Goal: Task Accomplishment & Management: Manage account settings

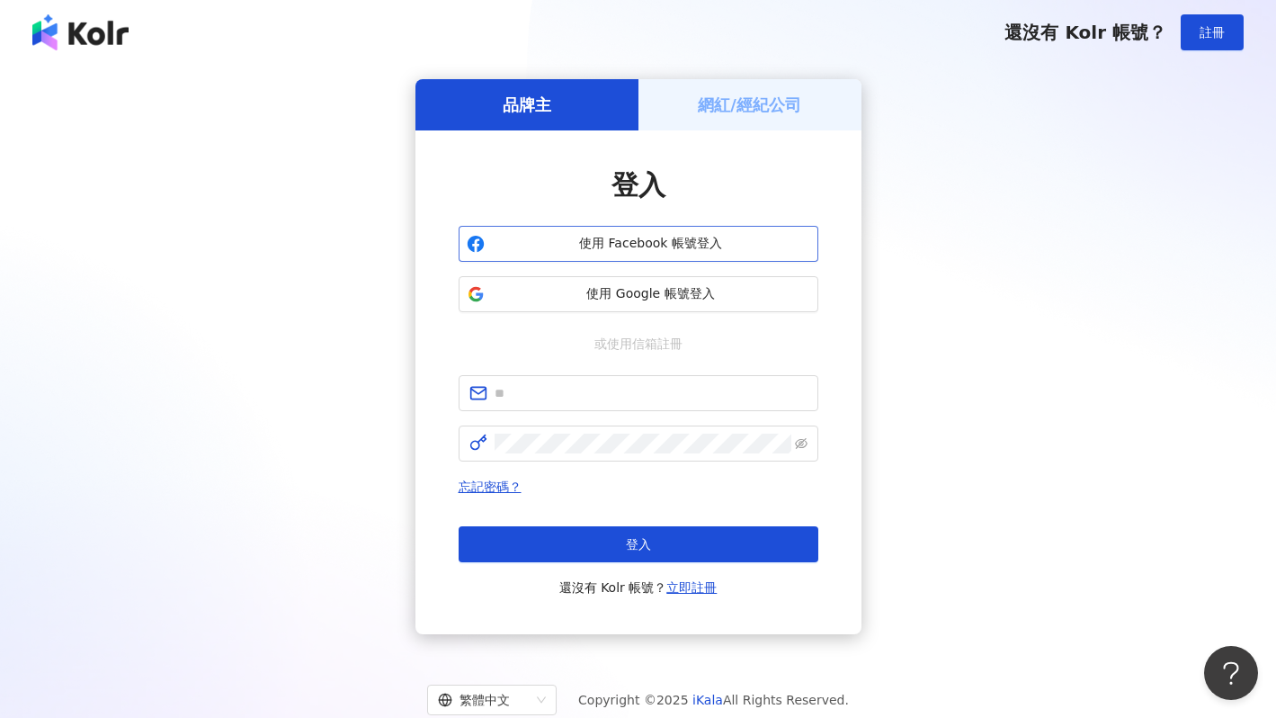
click at [735, 251] on span "使用 Facebook 帳號登入" at bounding box center [651, 244] width 318 height 18
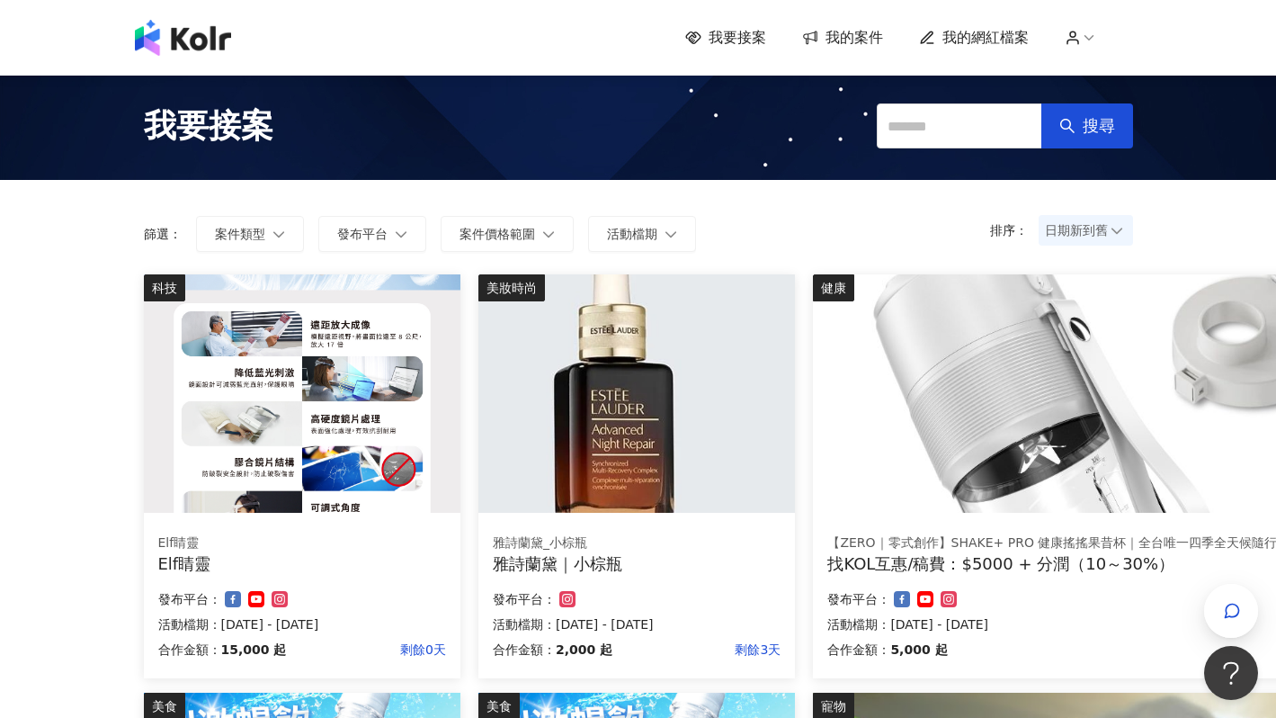
click at [978, 35] on span "我的網紅檔案" at bounding box center [986, 38] width 86 height 20
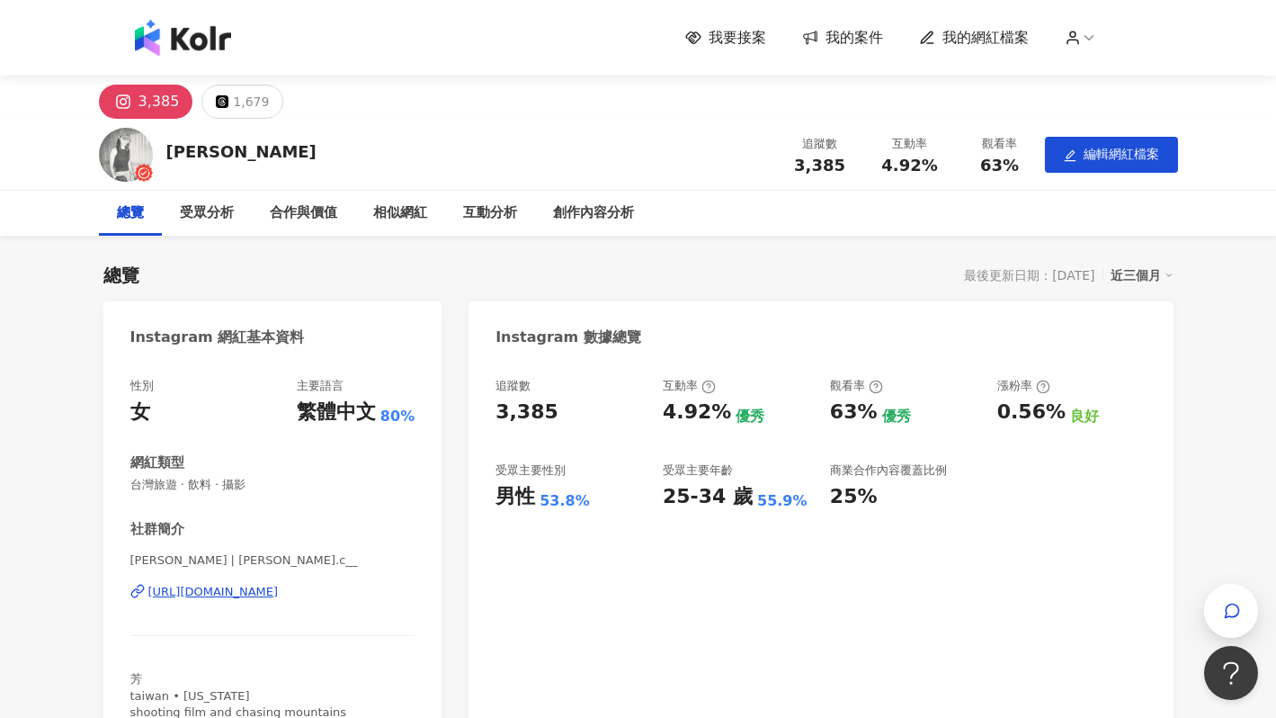
click at [690, 266] on div "總覽 最後更新日期：[DATE] 近三個月" at bounding box center [638, 275] width 1070 height 25
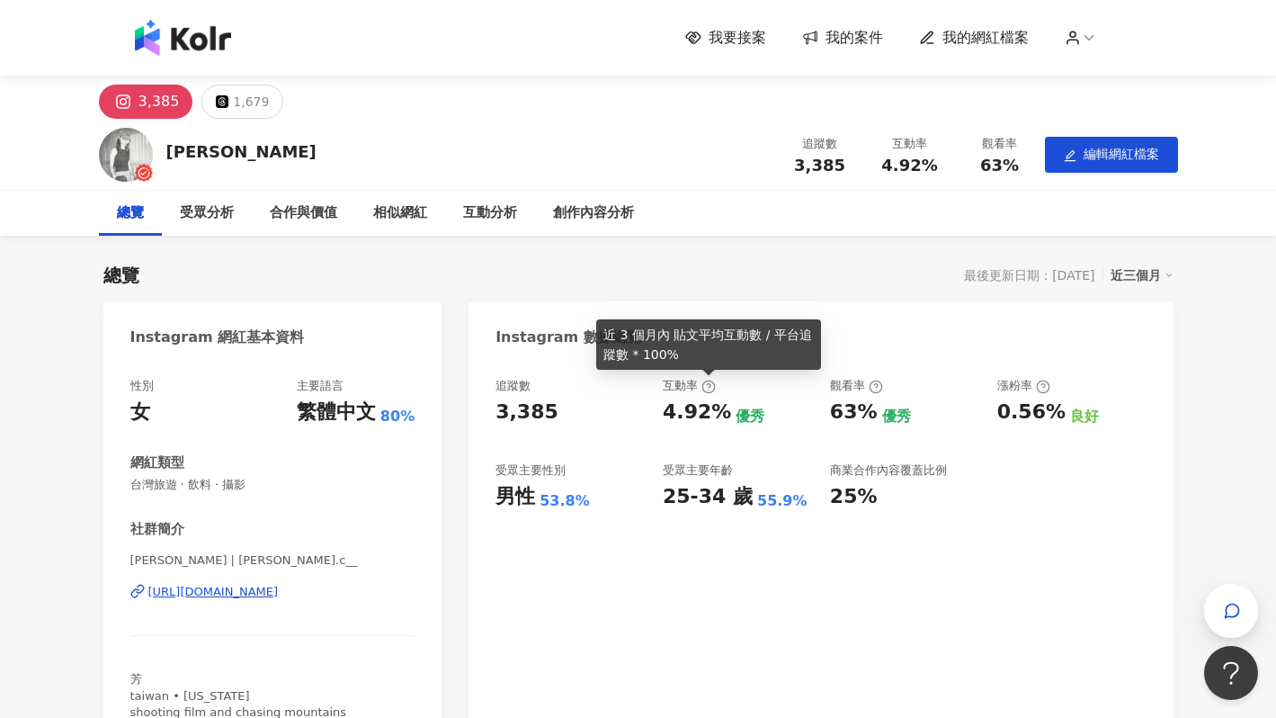
click at [712, 389] on icon at bounding box center [709, 387] width 14 height 14
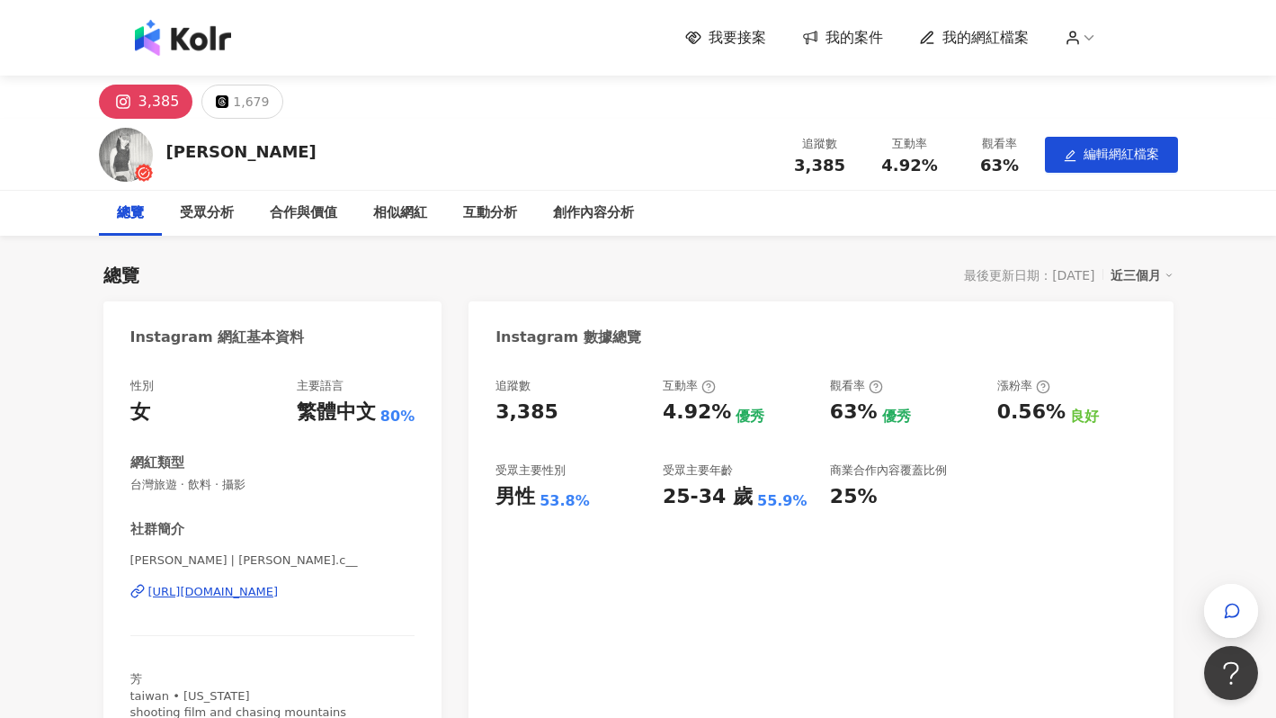
click at [712, 417] on div "4.92%" at bounding box center [697, 412] width 68 height 28
click at [754, 417] on div "4.92% 優秀" at bounding box center [737, 412] width 149 height 28
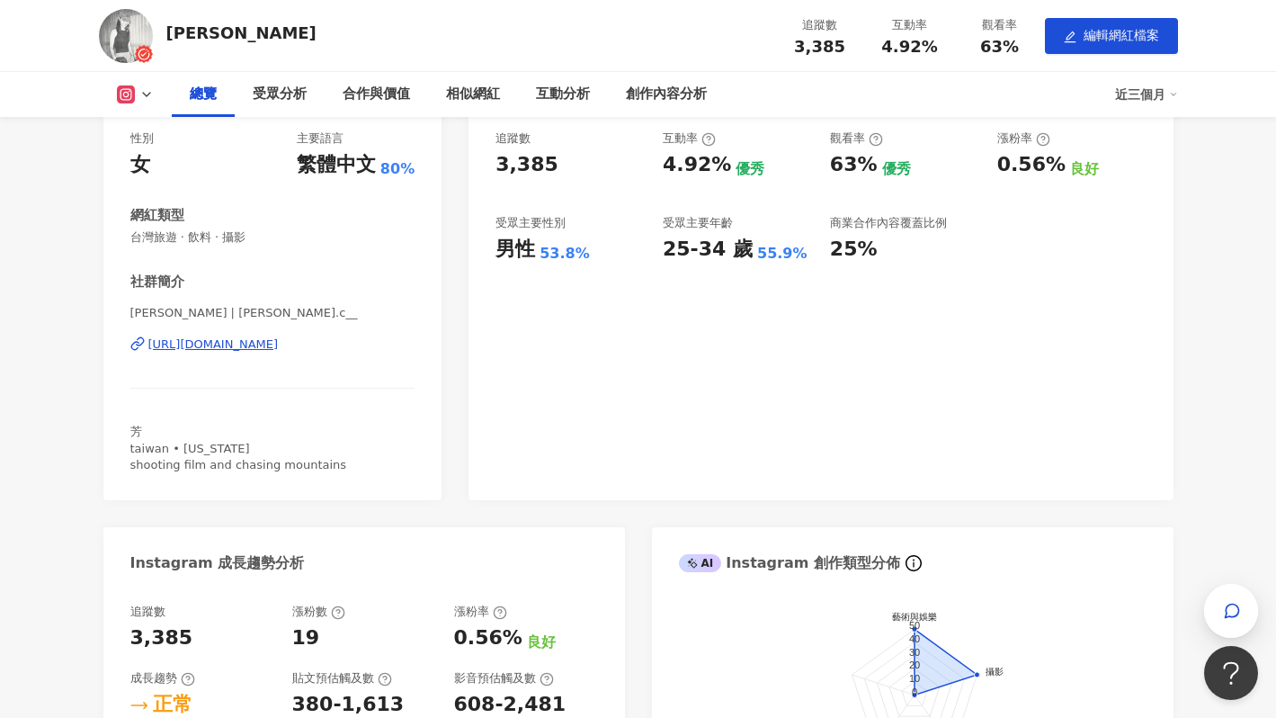
scroll to position [339, 0]
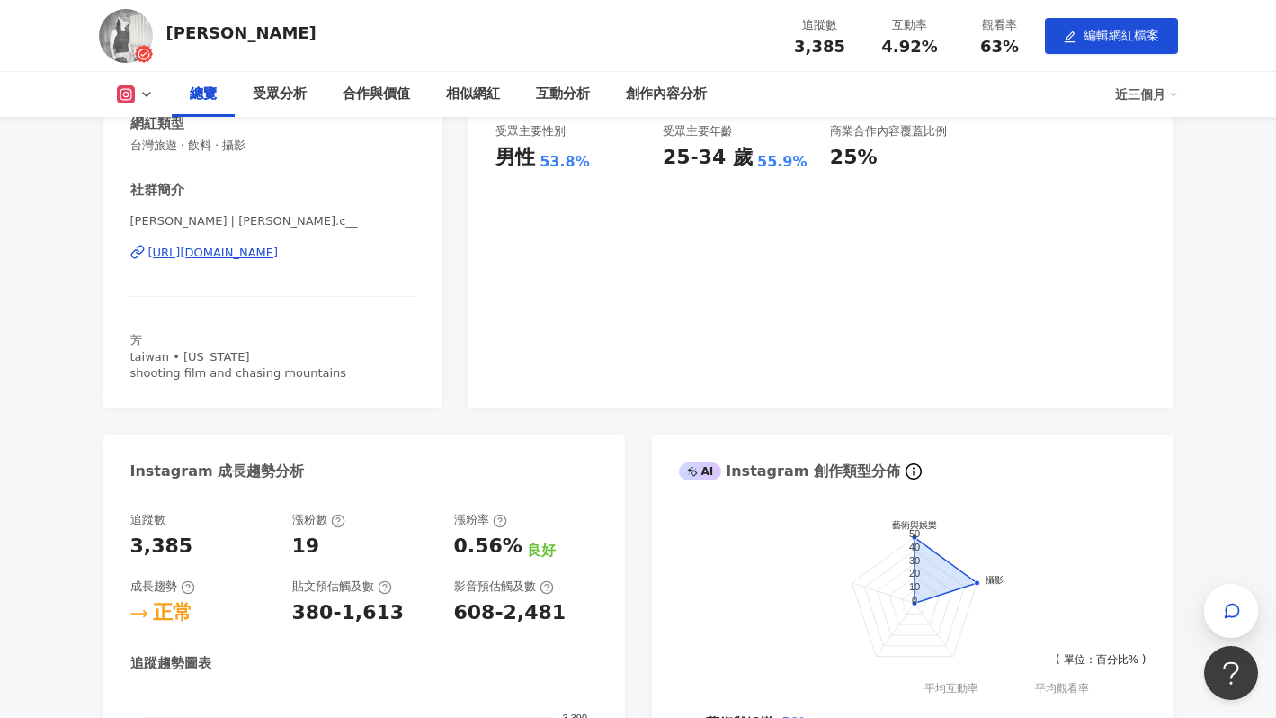
click at [635, 526] on div "Instagram 網紅基本資料 性別 女 主要語言 繁體中文 80% 網紅類型 台灣旅遊 · 飲料 · 攝影 社群簡介 [PERSON_NAME] | [P…" at bounding box center [638, 468] width 1070 height 1012
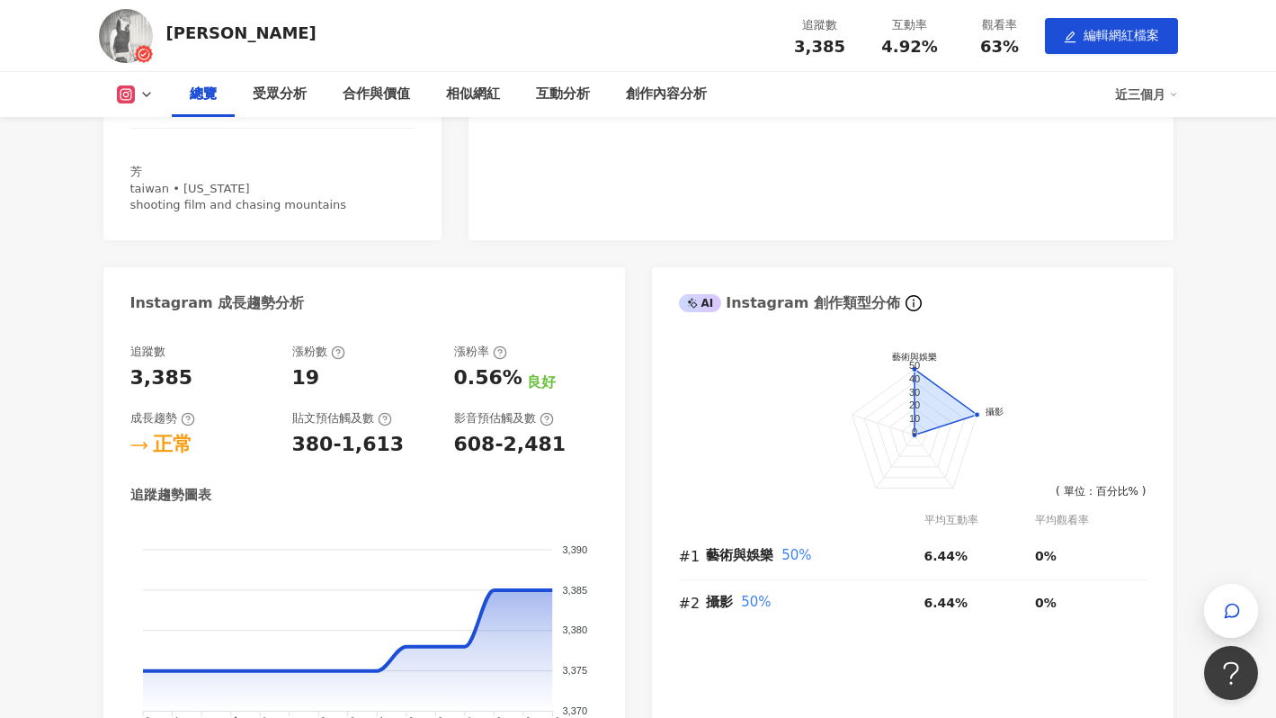
scroll to position [508, 0]
click at [634, 515] on div "Instagram 網紅基本資料 性別 女 主要語言 繁體中文 80% 網紅類型 台灣旅遊 · 飲料 · 攝影 社群簡介 [PERSON_NAME] | [P…" at bounding box center [638, 299] width 1070 height 1012
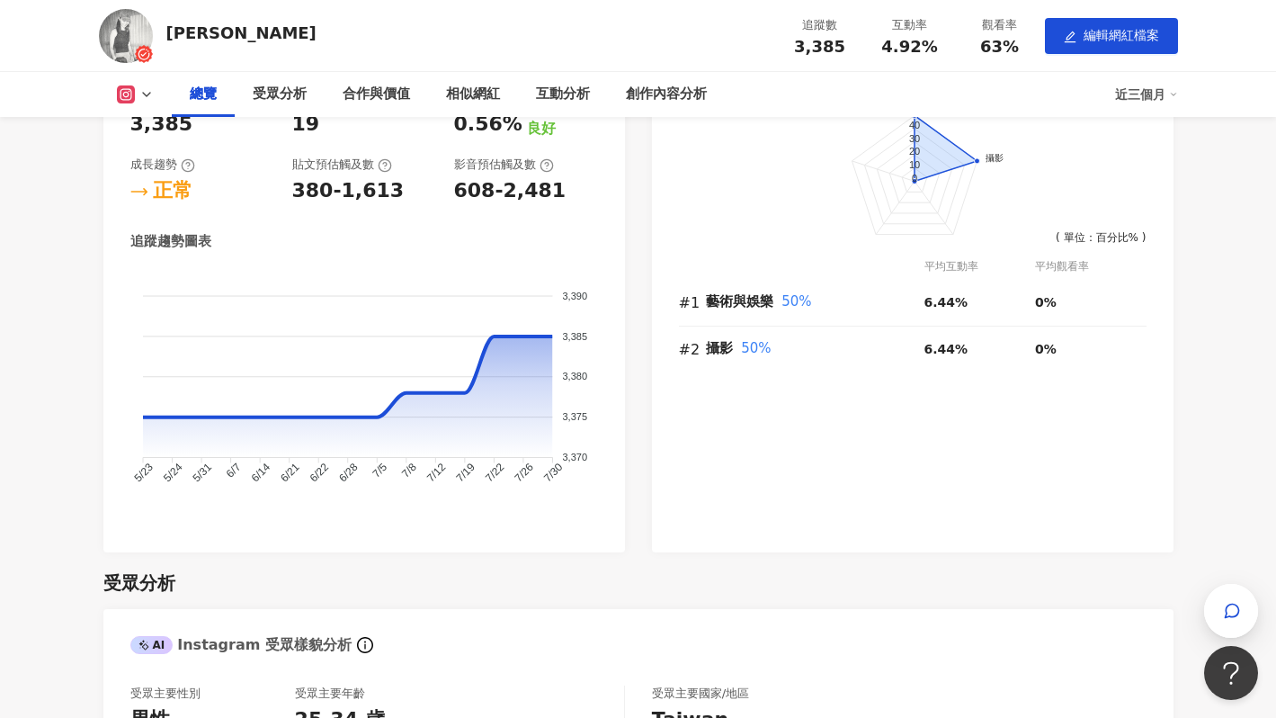
scroll to position [0, 0]
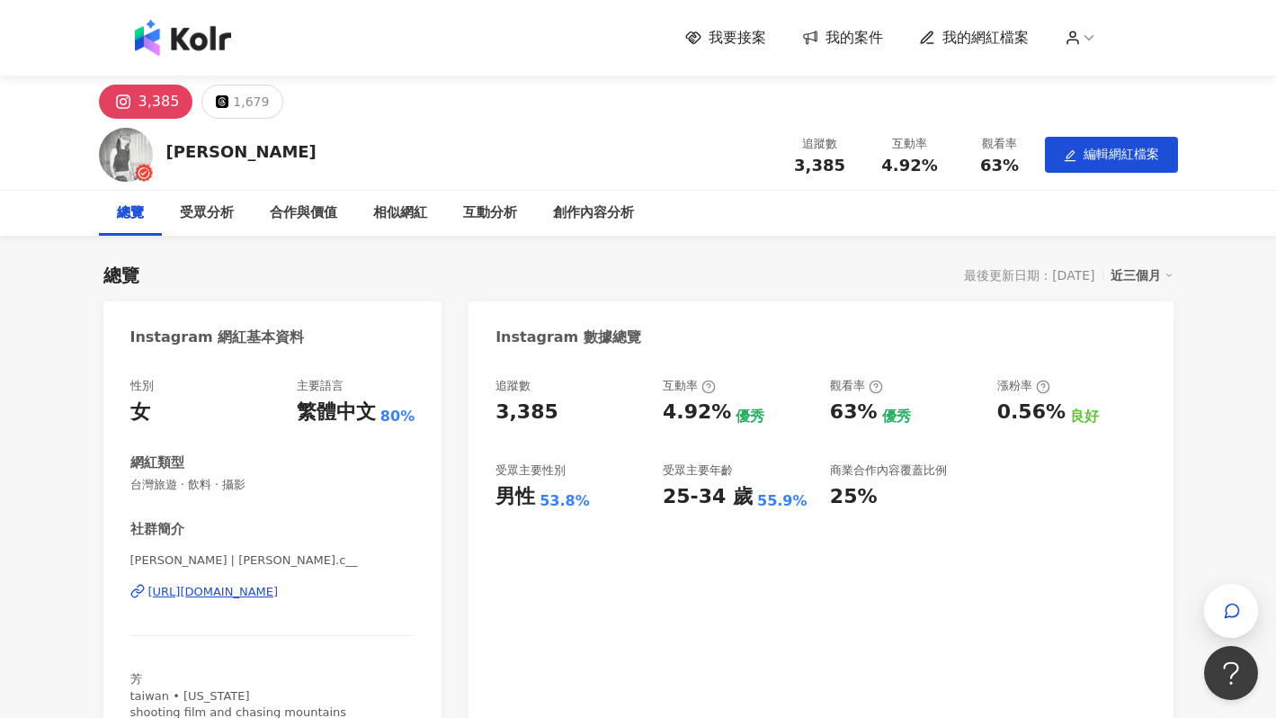
click at [604, 141] on div "[PERSON_NAME] 追蹤數 3,385 互動率 4.92% 觀看率 63% 編輯網紅檔案" at bounding box center [638, 154] width 1151 height 71
click at [893, 152] on div "互動率 4.92%" at bounding box center [910, 154] width 90 height 39
click at [1074, 148] on button "編輯網紅檔案" at bounding box center [1111, 155] width 133 height 36
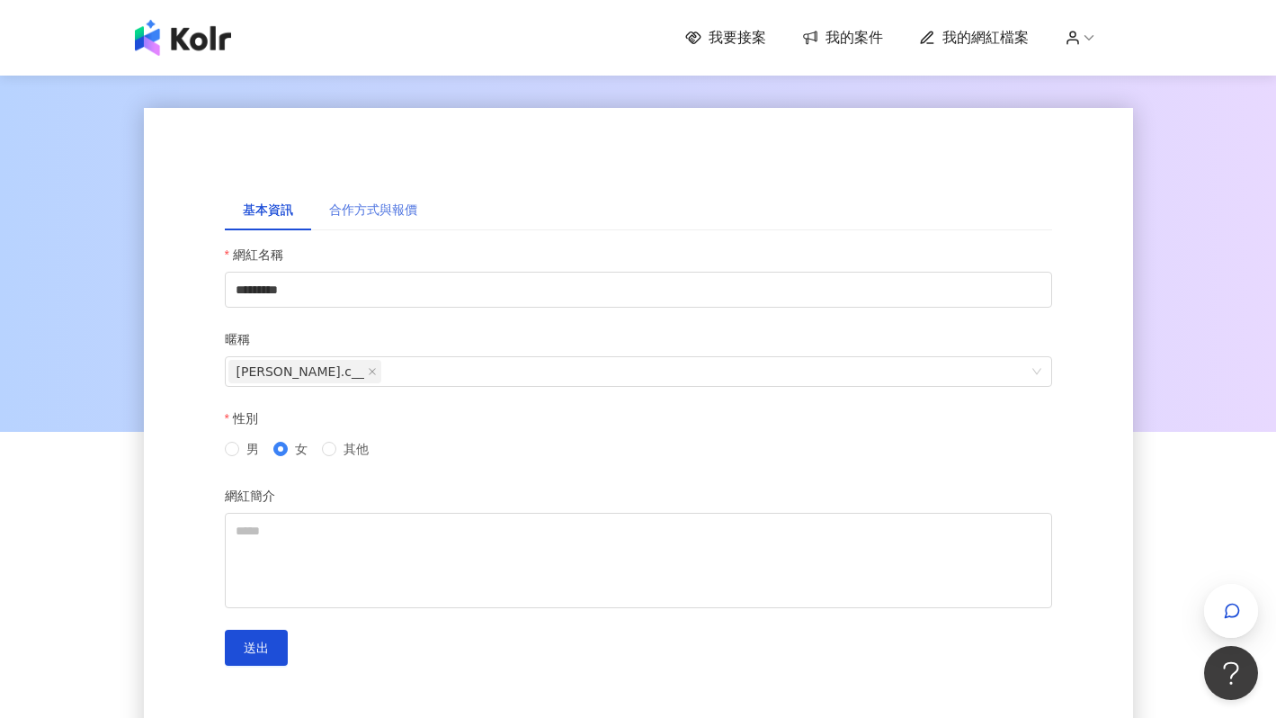
click at [418, 215] on div "合作方式與報價" at bounding box center [373, 209] width 124 height 41
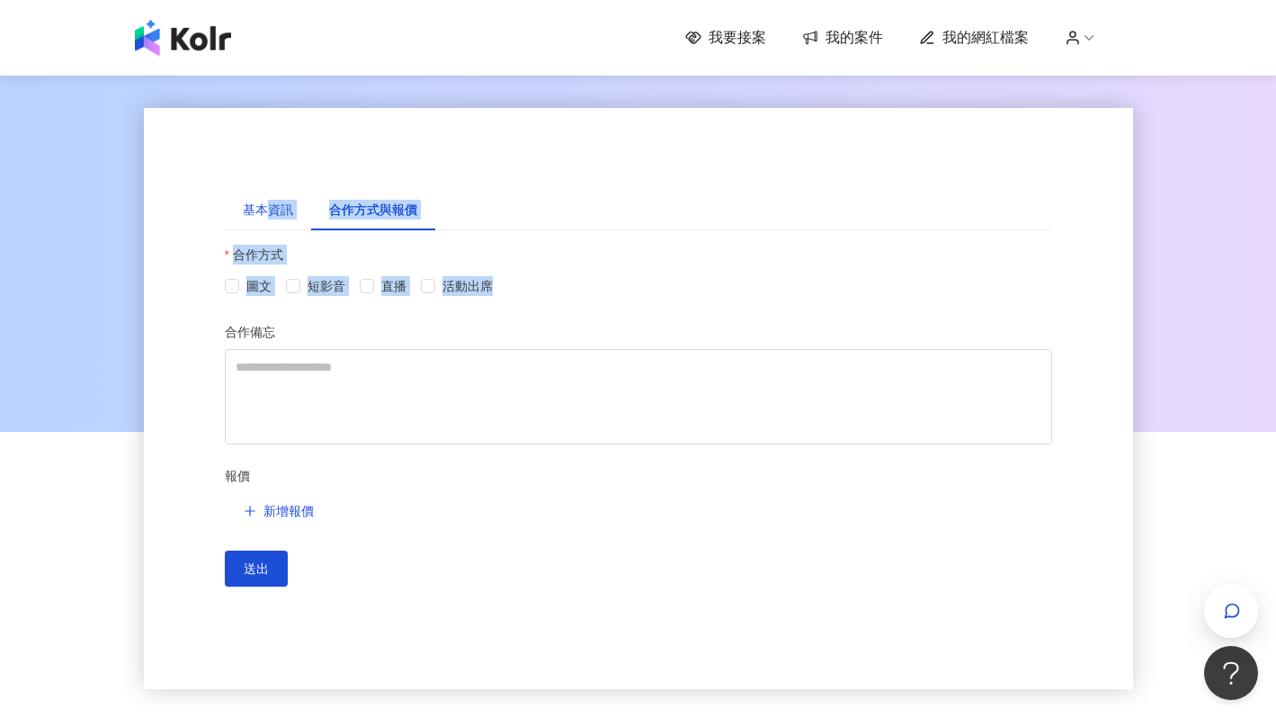
drag, startPoint x: 262, startPoint y: 210, endPoint x: 240, endPoint y: 301, distance: 93.4
click at [240, 316] on div "基本資訊 合作方式與報價 網紅名稱 ********* 暱稱 [PERSON_NAME].c__ 性別 男 女 其他 網紅簡介 送出 合作方式 圖文 短影音 …" at bounding box center [639, 398] width 828 height 419
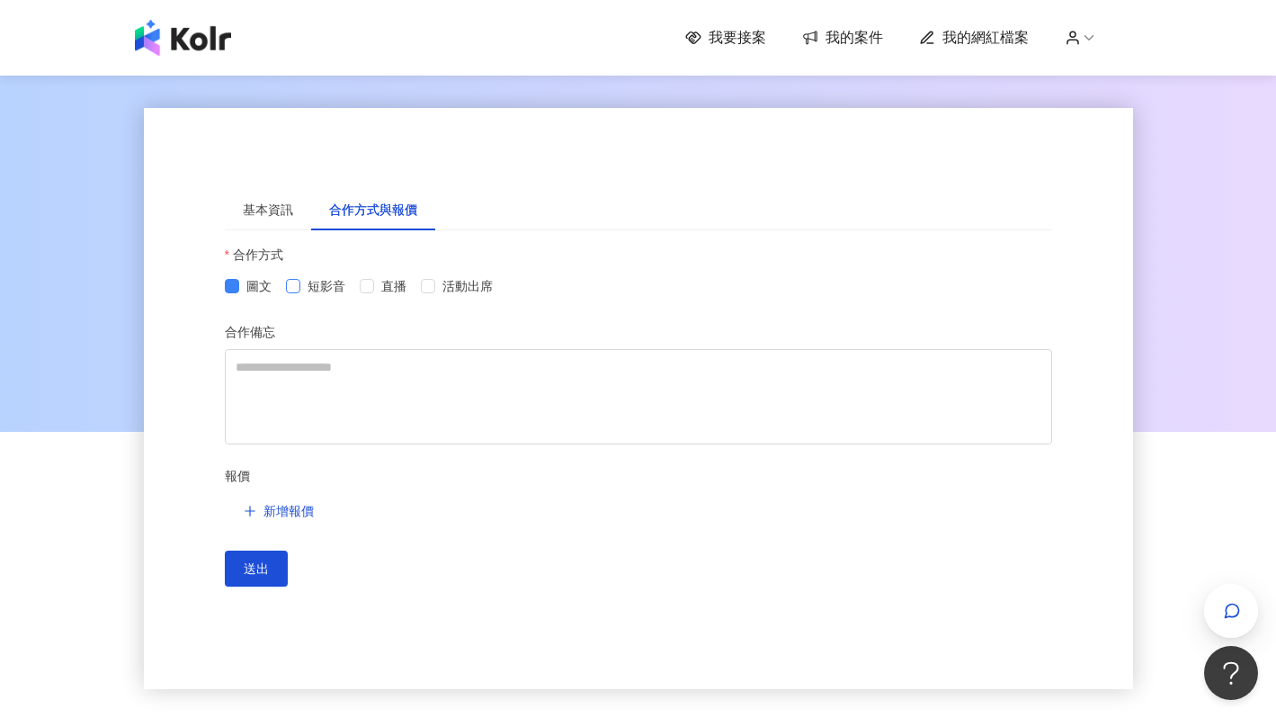
click at [305, 287] on span "短影音" at bounding box center [326, 286] width 52 height 20
click at [433, 290] on span at bounding box center [428, 286] width 14 height 14
click at [268, 565] on button "送出" at bounding box center [256, 569] width 63 height 36
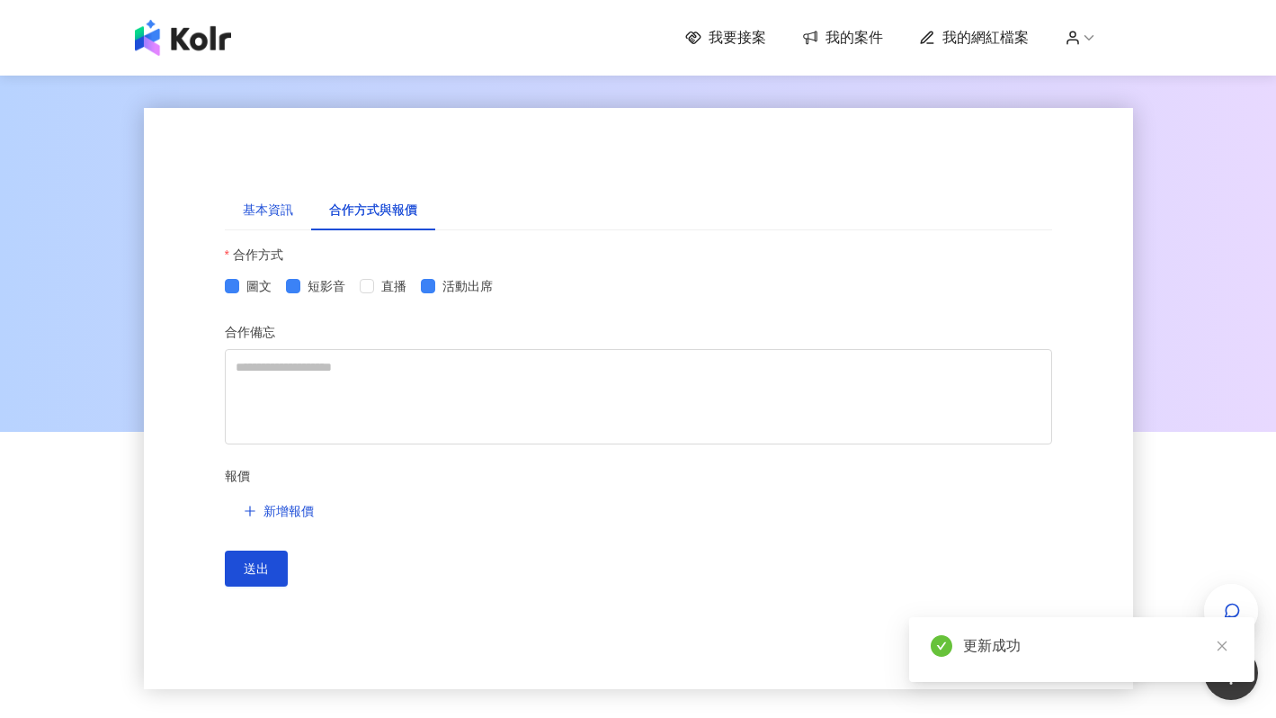
click at [269, 207] on div "基本資訊" at bounding box center [268, 210] width 50 height 20
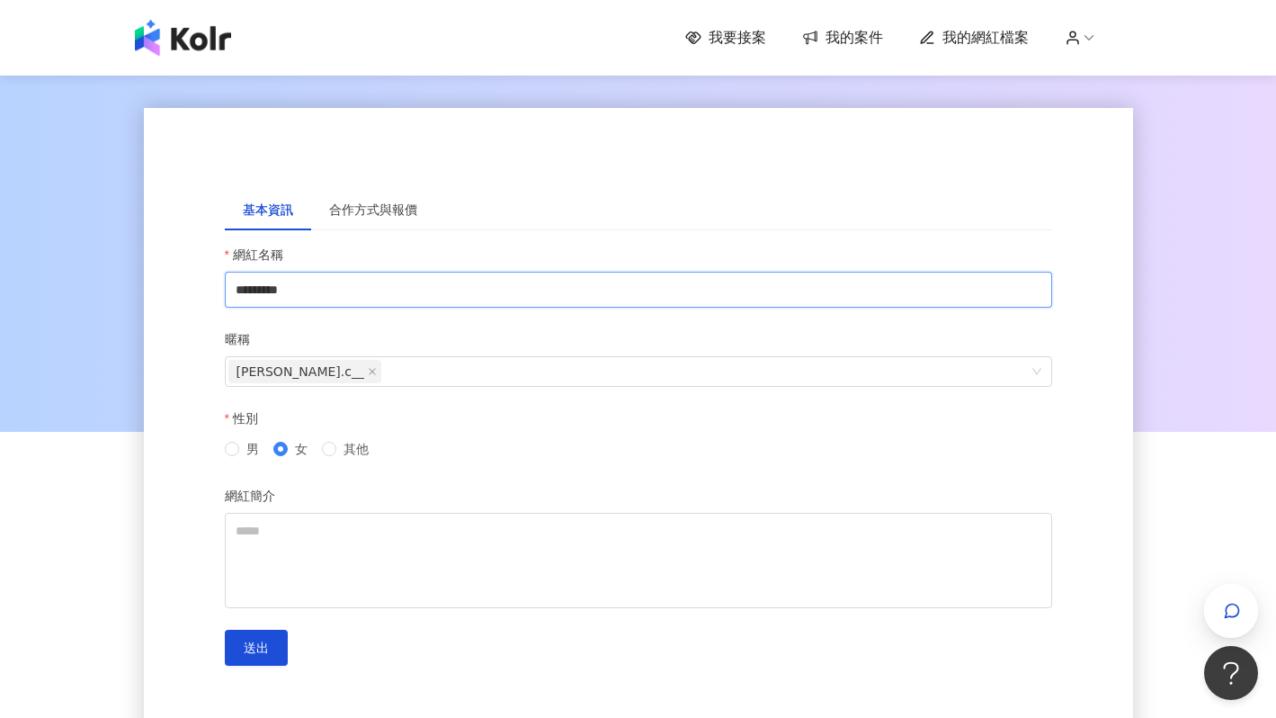
drag, startPoint x: 274, startPoint y: 288, endPoint x: 361, endPoint y: 291, distance: 86.4
click at [361, 291] on input "*********" at bounding box center [639, 290] width 828 height 36
click at [1075, 33] on circle at bounding box center [1072, 33] width 5 height 5
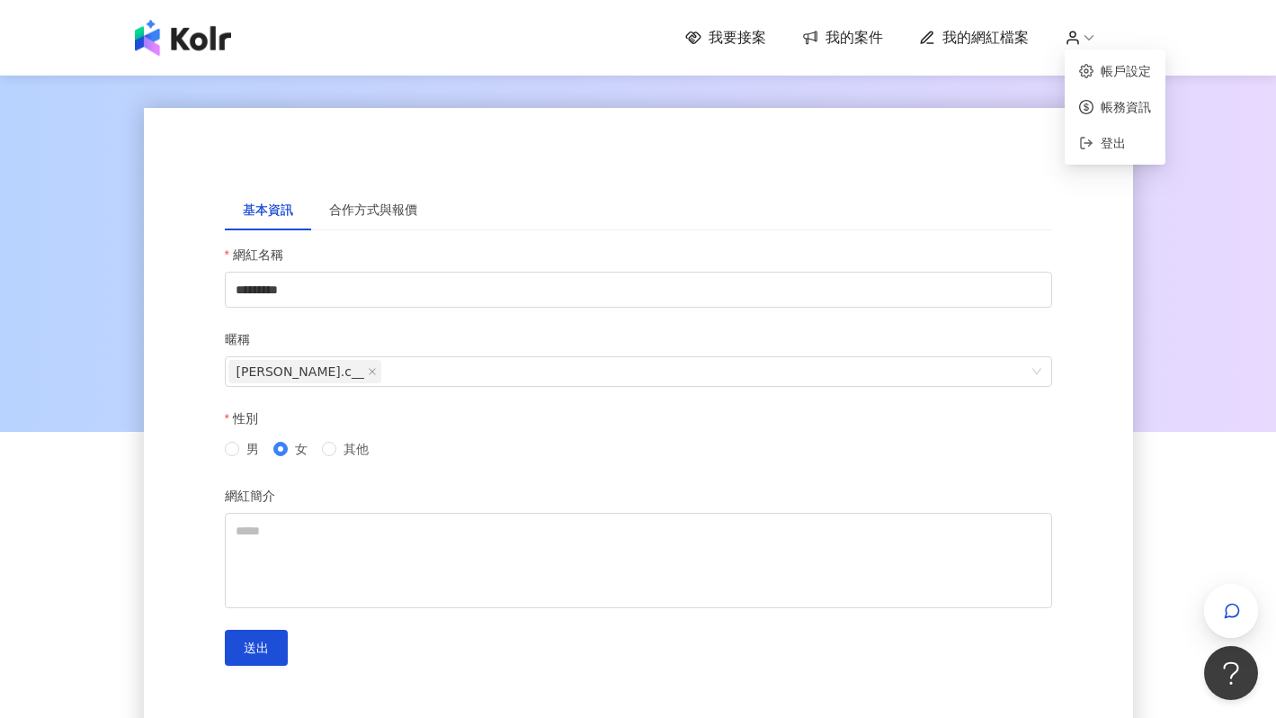
click at [1009, 31] on span "我的網紅檔案" at bounding box center [986, 38] width 86 height 20
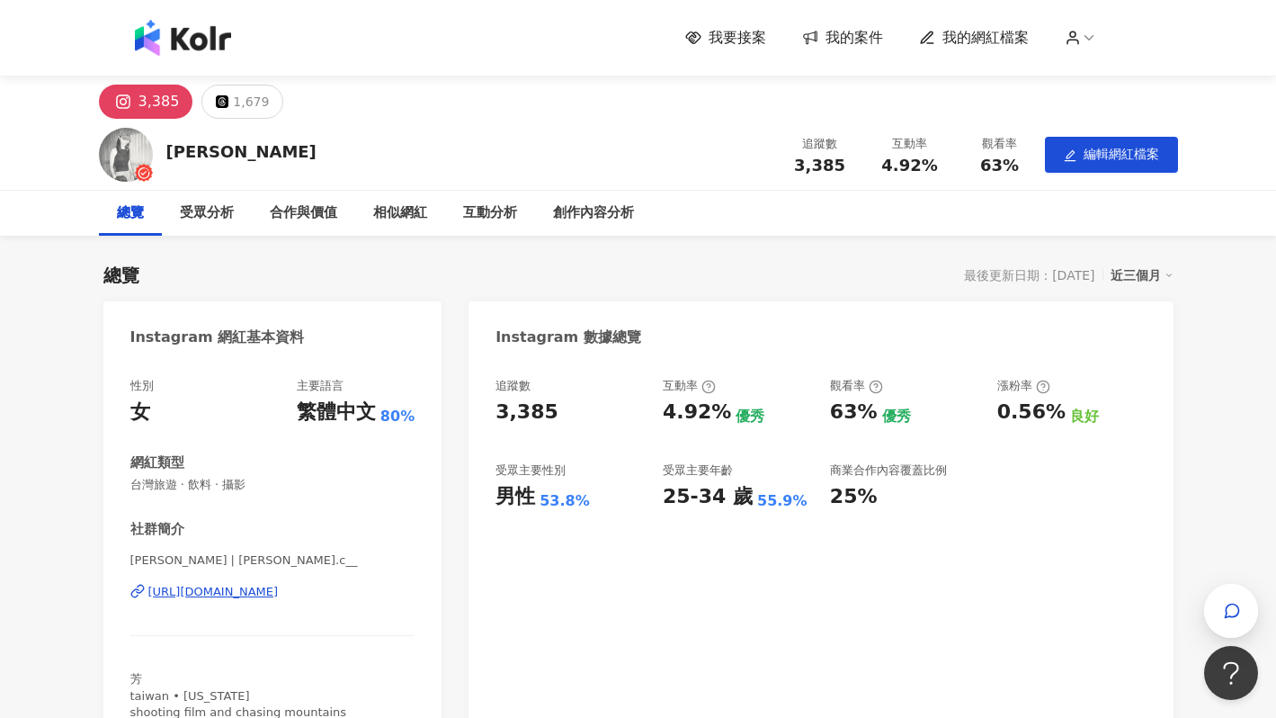
click at [233, 96] on div "1,679" at bounding box center [251, 101] width 36 height 25
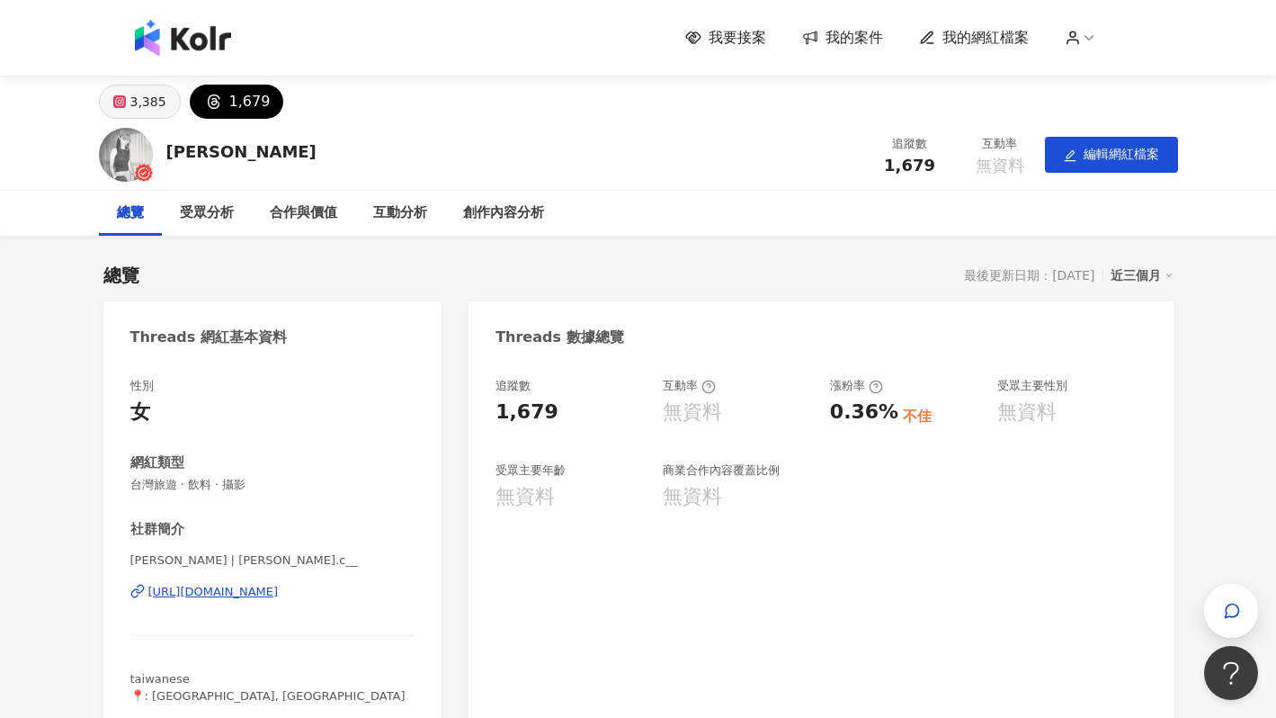
click at [150, 111] on div "3,385" at bounding box center [148, 101] width 36 height 25
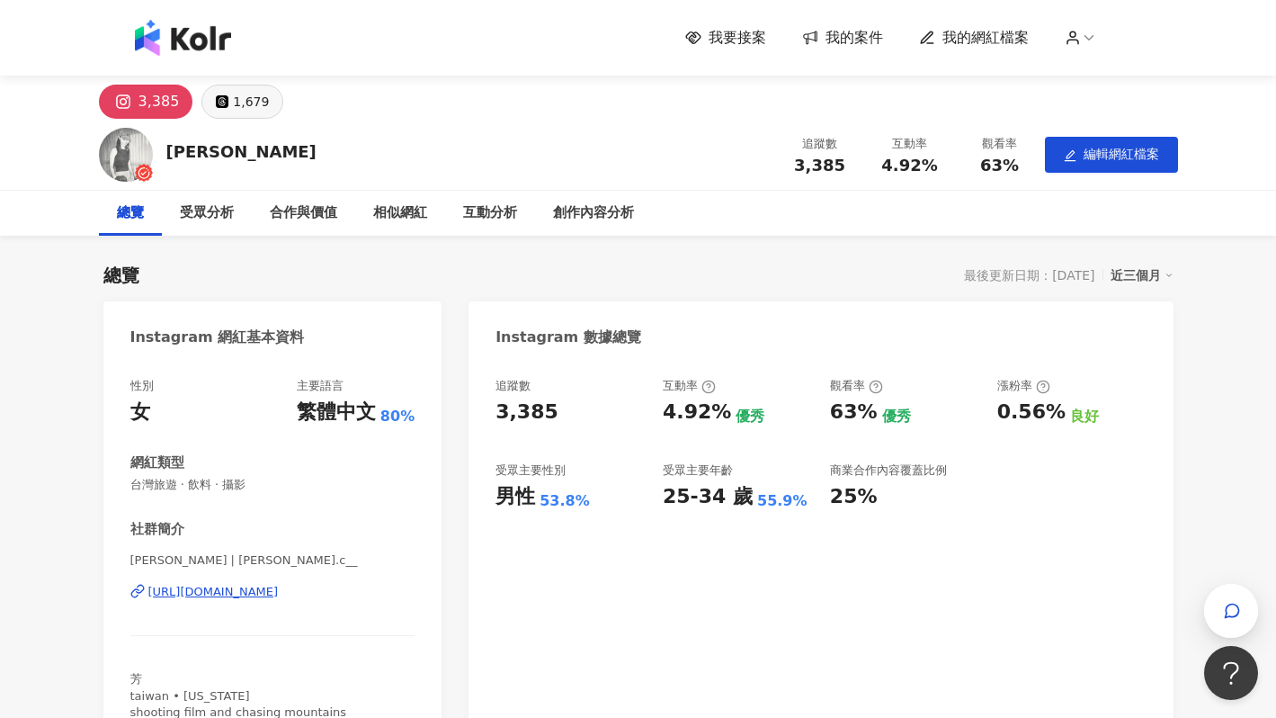
click at [243, 104] on div "1,679" at bounding box center [251, 101] width 36 height 25
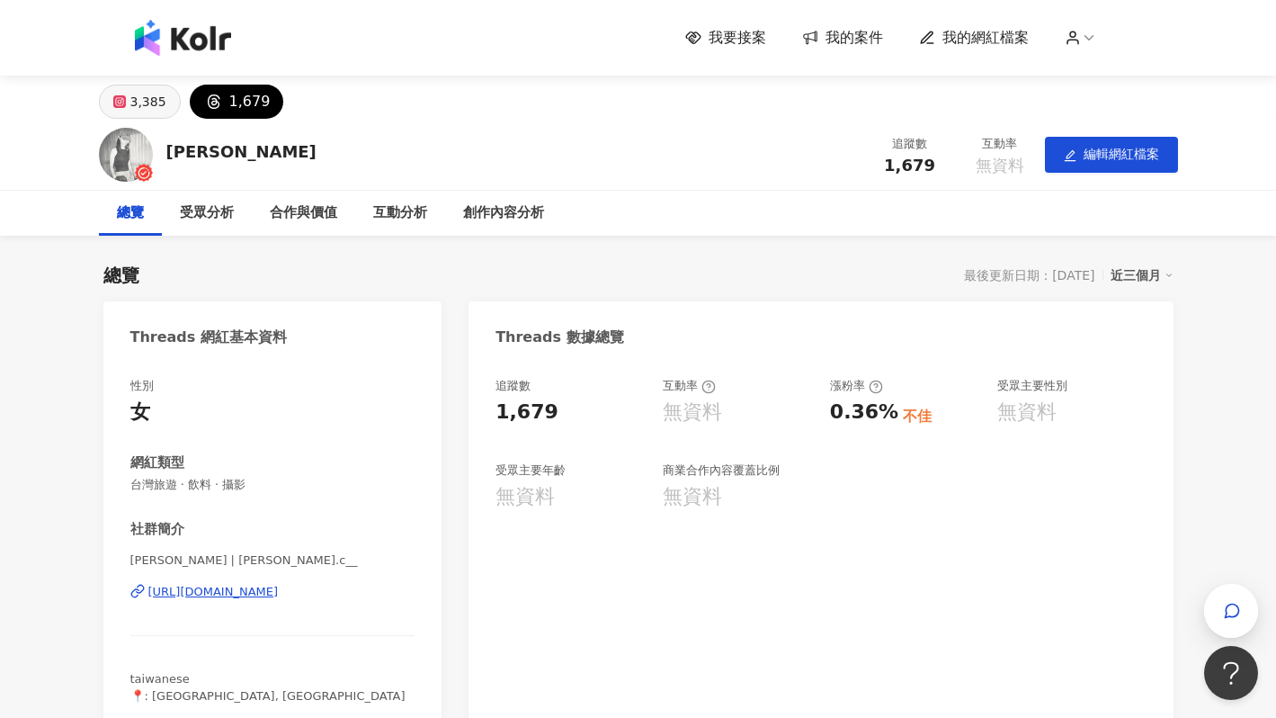
click at [134, 100] on div "3,385" at bounding box center [148, 101] width 36 height 25
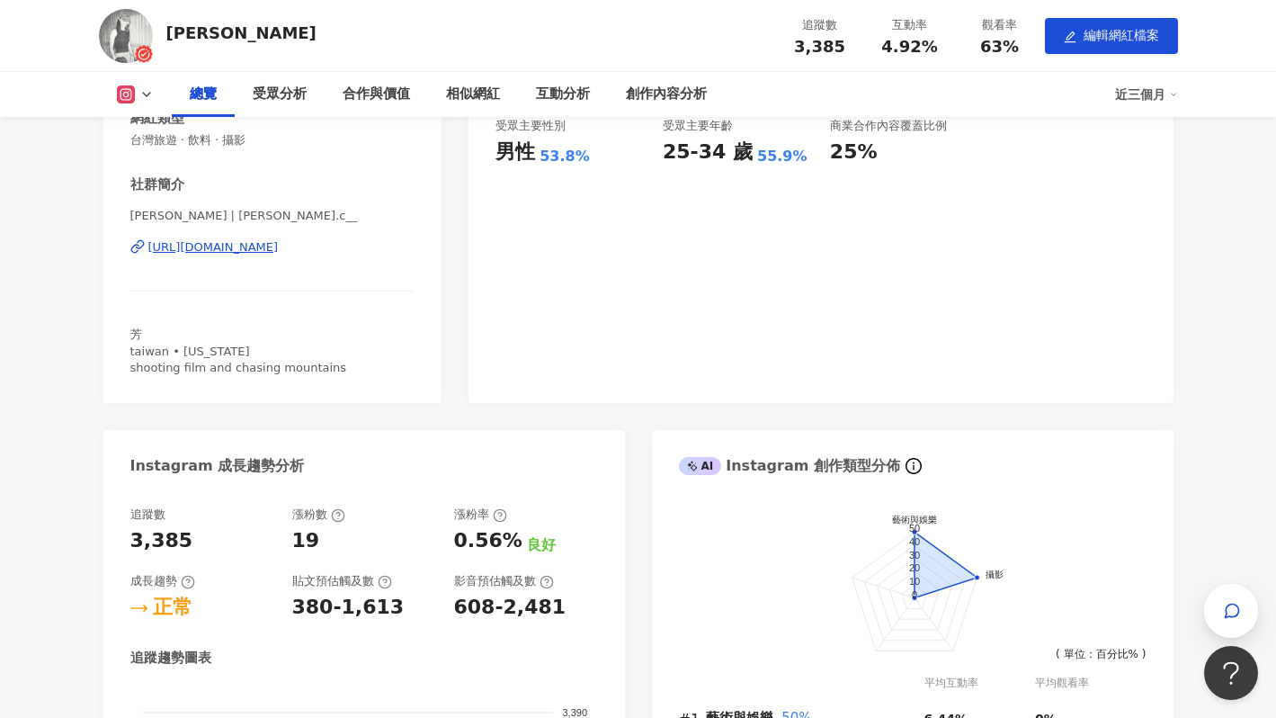
scroll to position [87, 0]
